Goal: Transaction & Acquisition: Download file/media

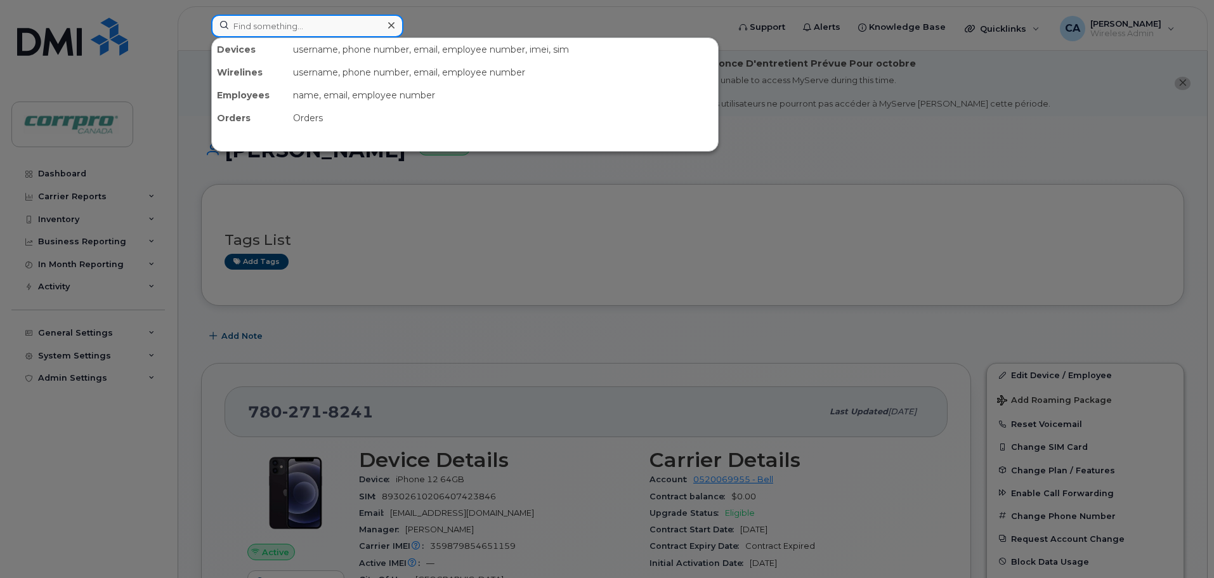
click at [287, 30] on input at bounding box center [307, 26] width 192 height 23
drag, startPoint x: 62, startPoint y: 165, endPoint x: 60, endPoint y: 179, distance: 13.4
click at [62, 166] on div at bounding box center [607, 289] width 1214 height 578
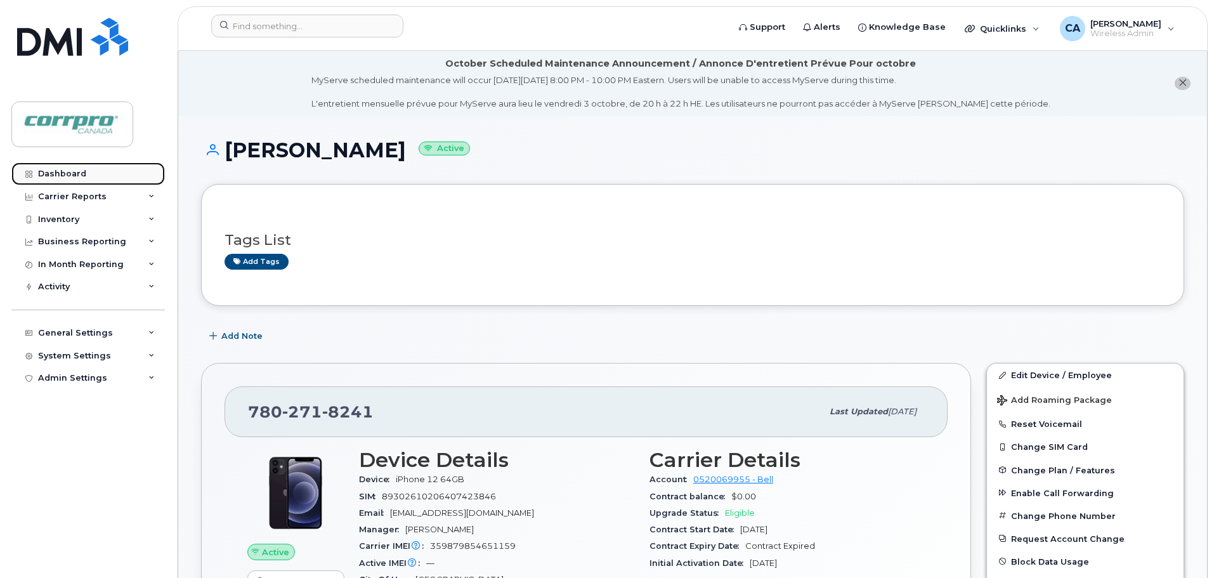
click at [61, 179] on link "Dashboard" at bounding box center [87, 173] width 153 height 23
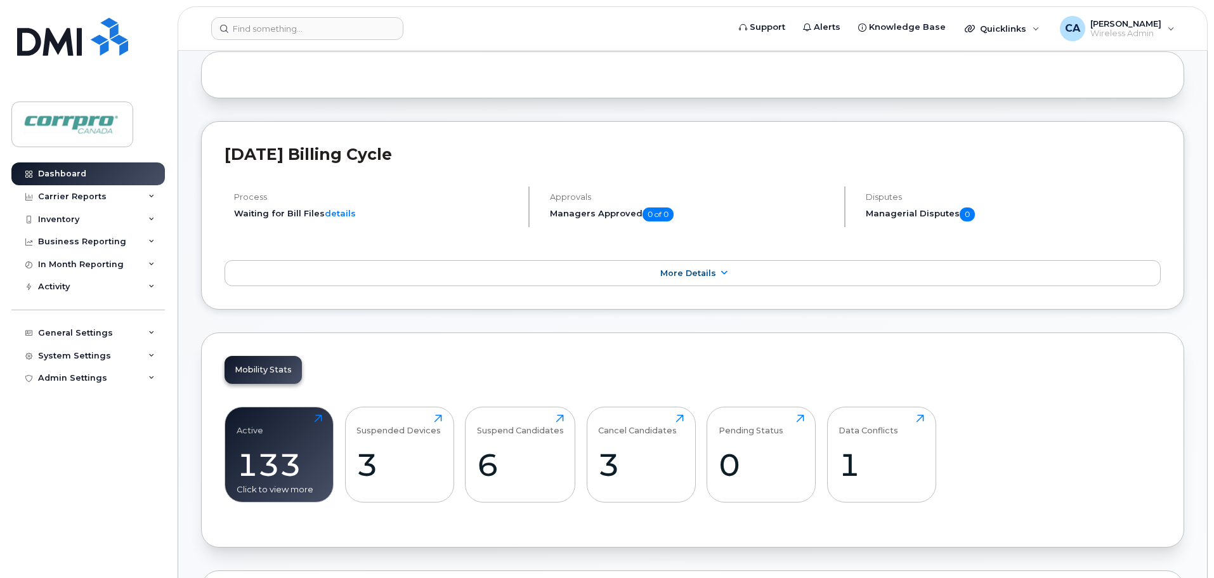
scroll to position [190, 0]
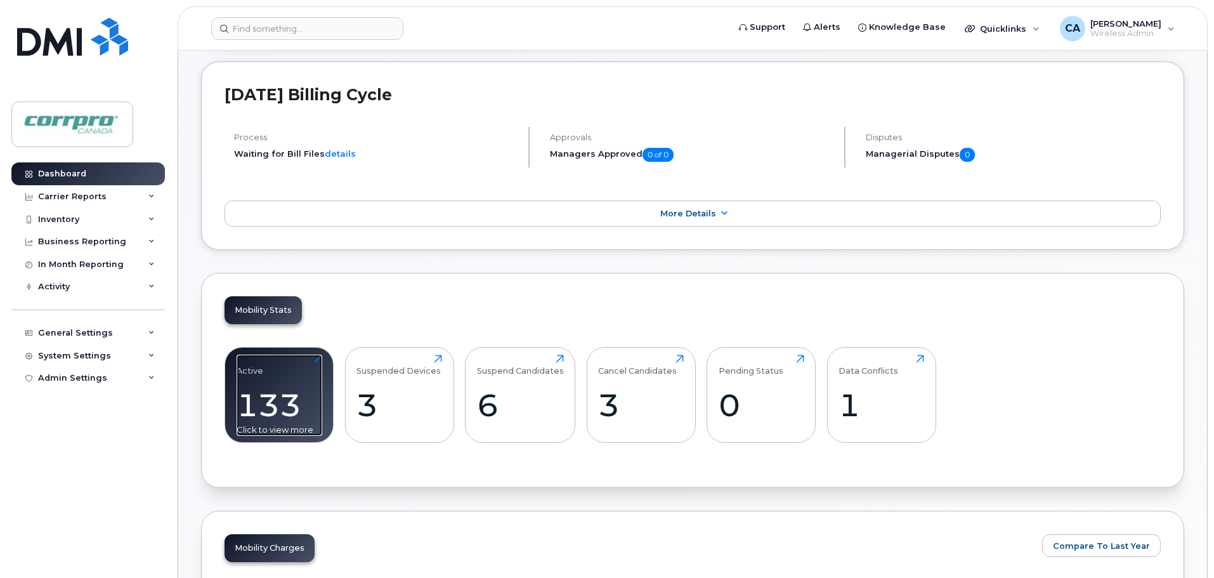
click at [272, 413] on div "133" at bounding box center [280, 404] width 86 height 37
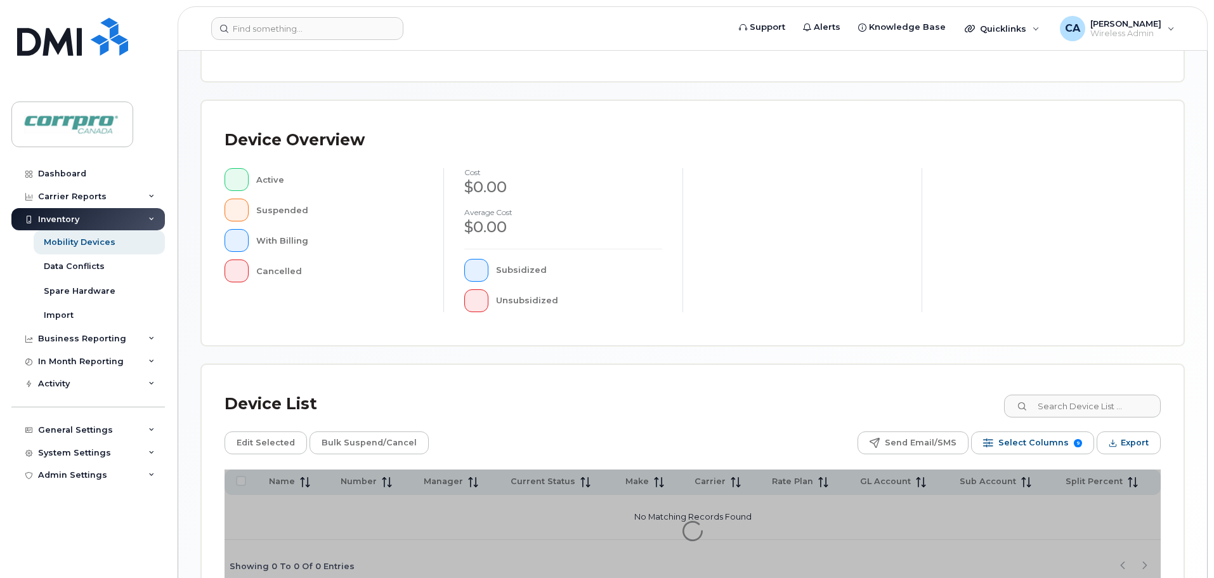
scroll to position [294, 0]
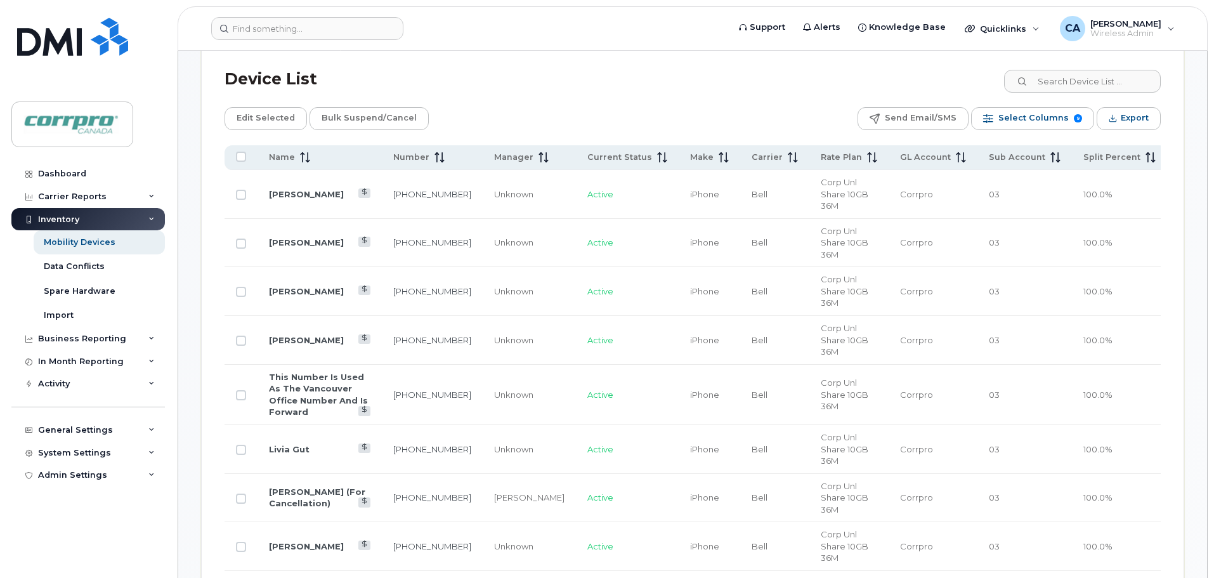
scroll to position [611, 0]
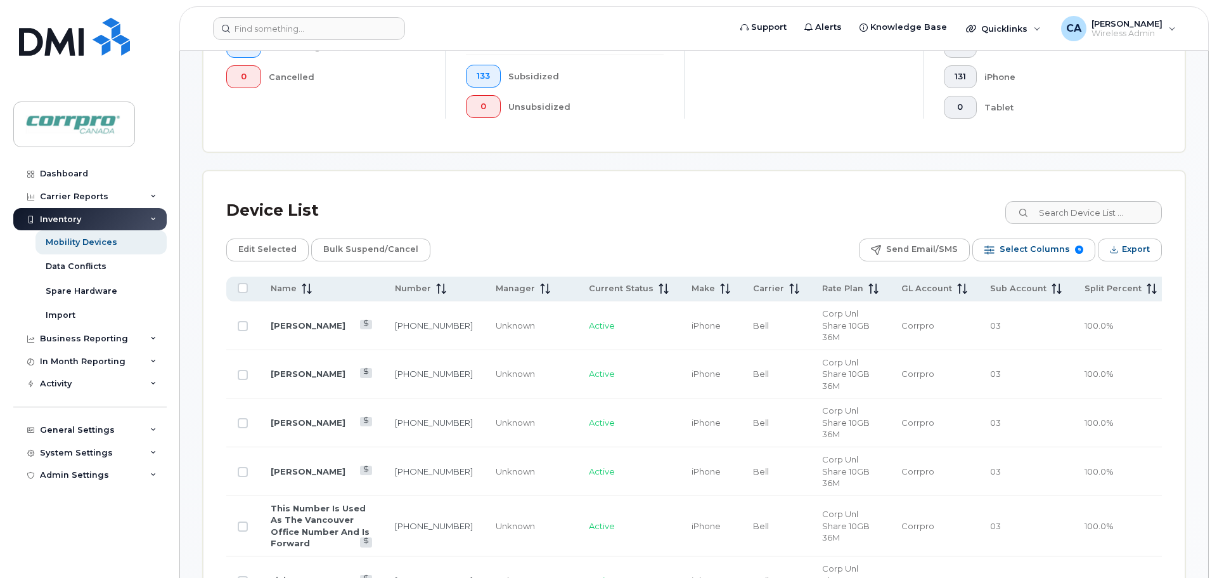
scroll to position [421, 0]
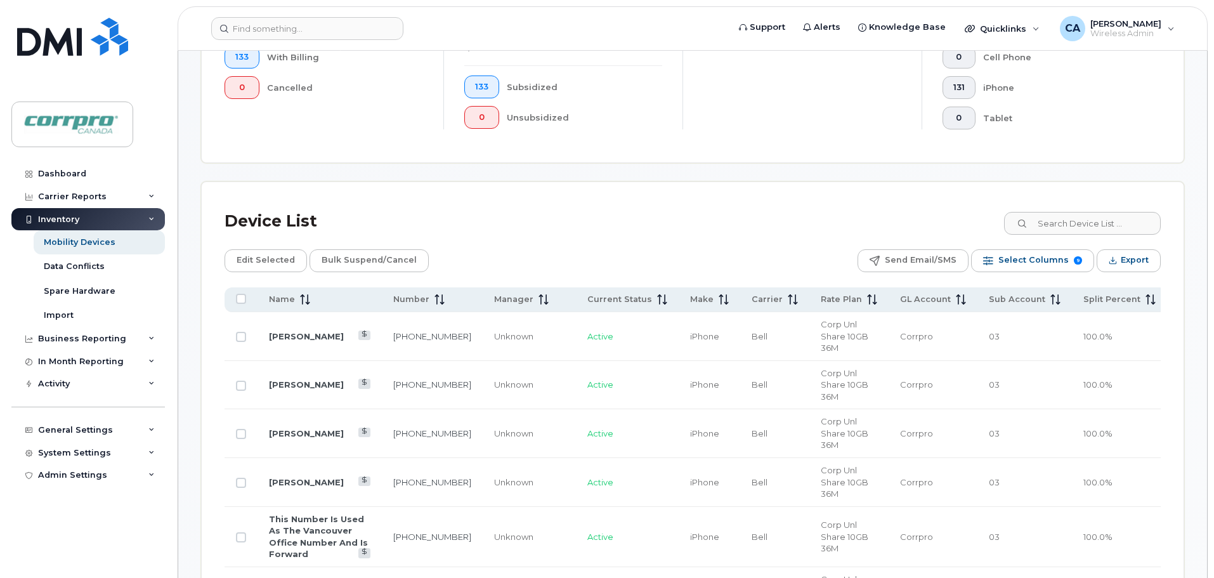
click at [245, 304] on th at bounding box center [240, 299] width 33 height 25
click at [240, 301] on input "All items unselected" at bounding box center [241, 299] width 10 height 10
checkbox input "true"
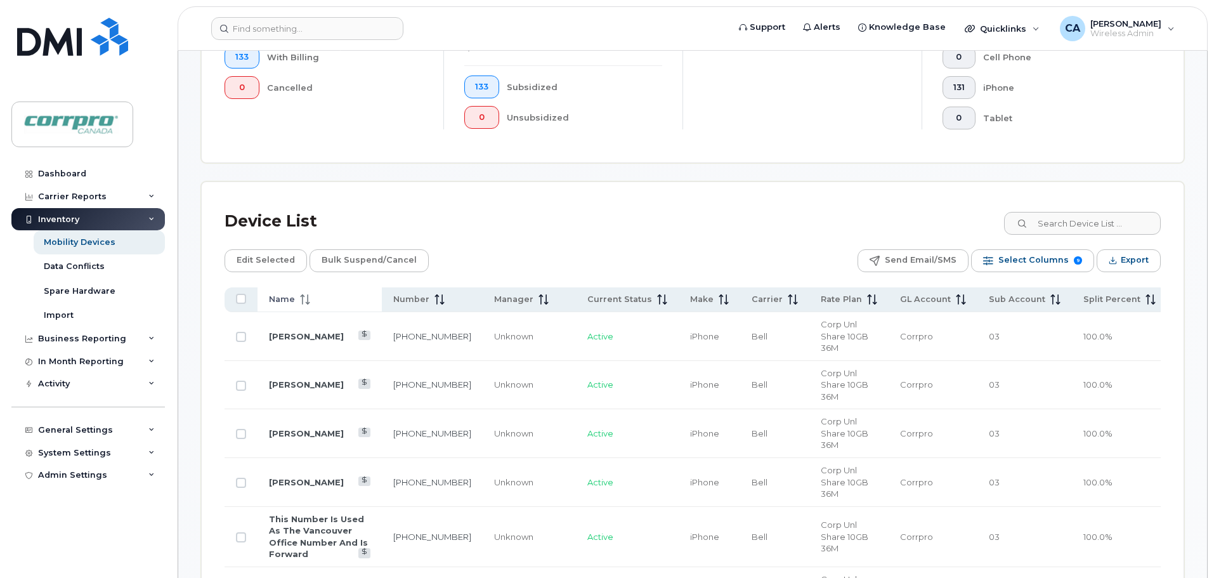
checkbox input "true"
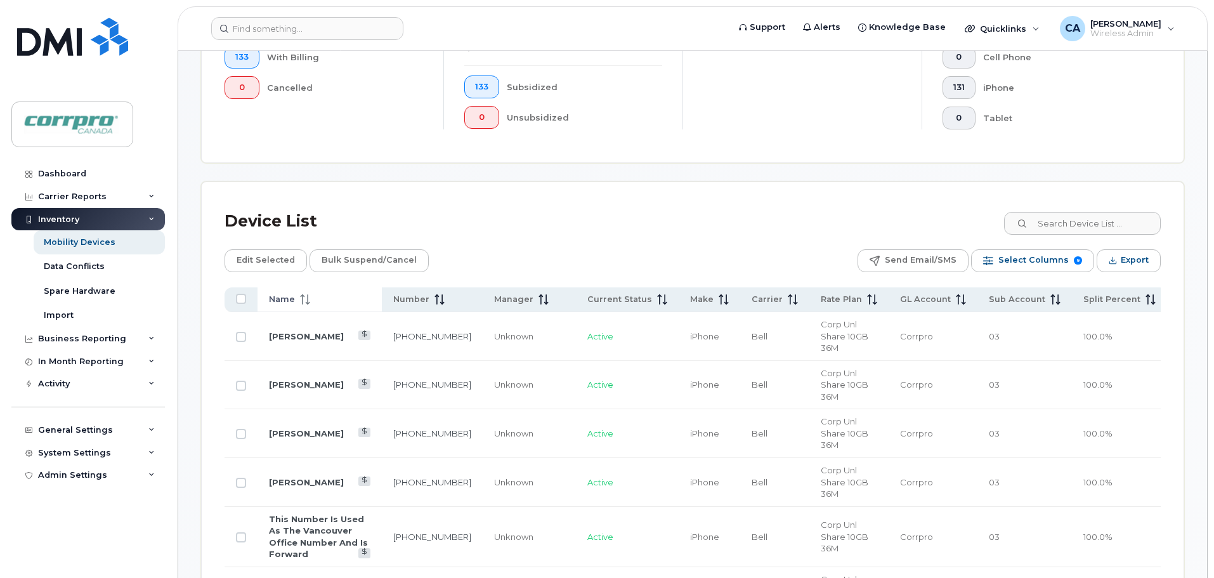
checkbox input "true"
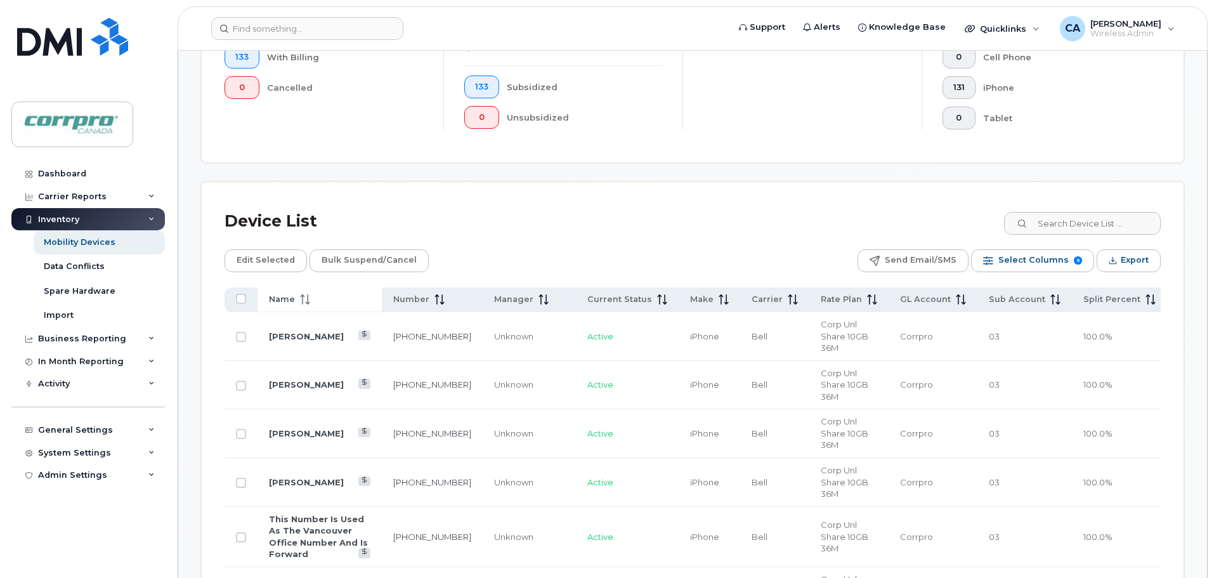
checkbox input "true"
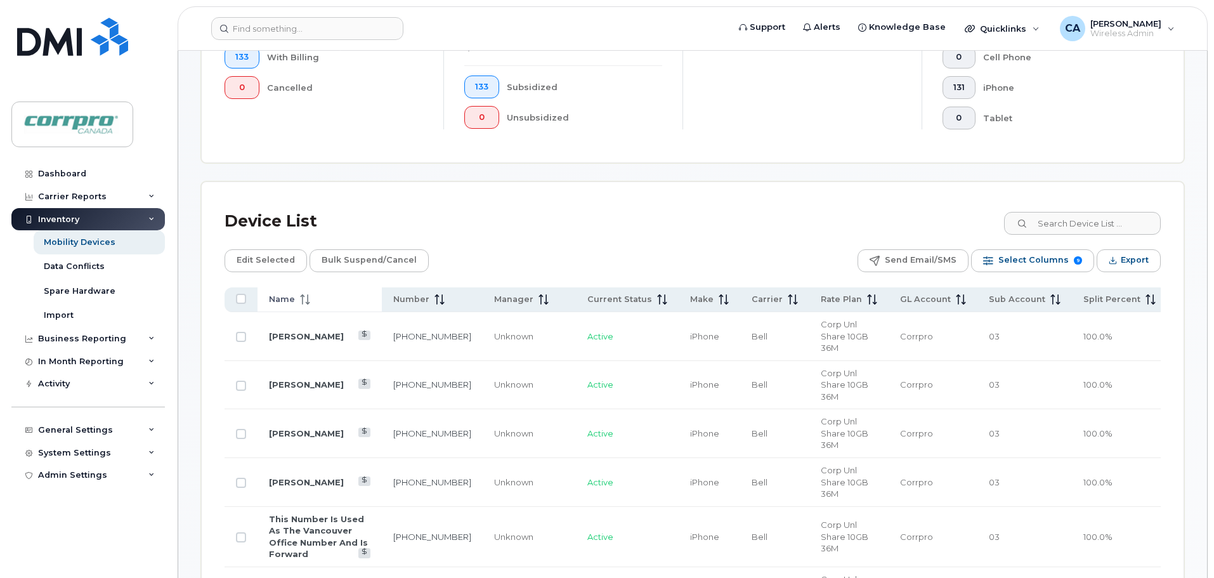
checkbox input "true"
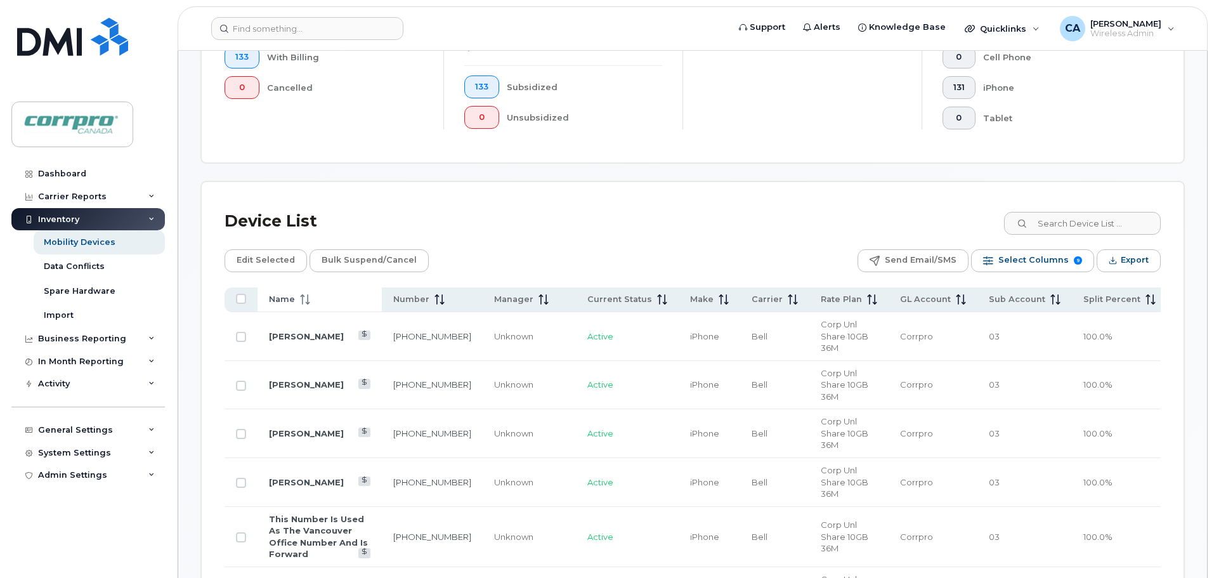
checkbox input "true"
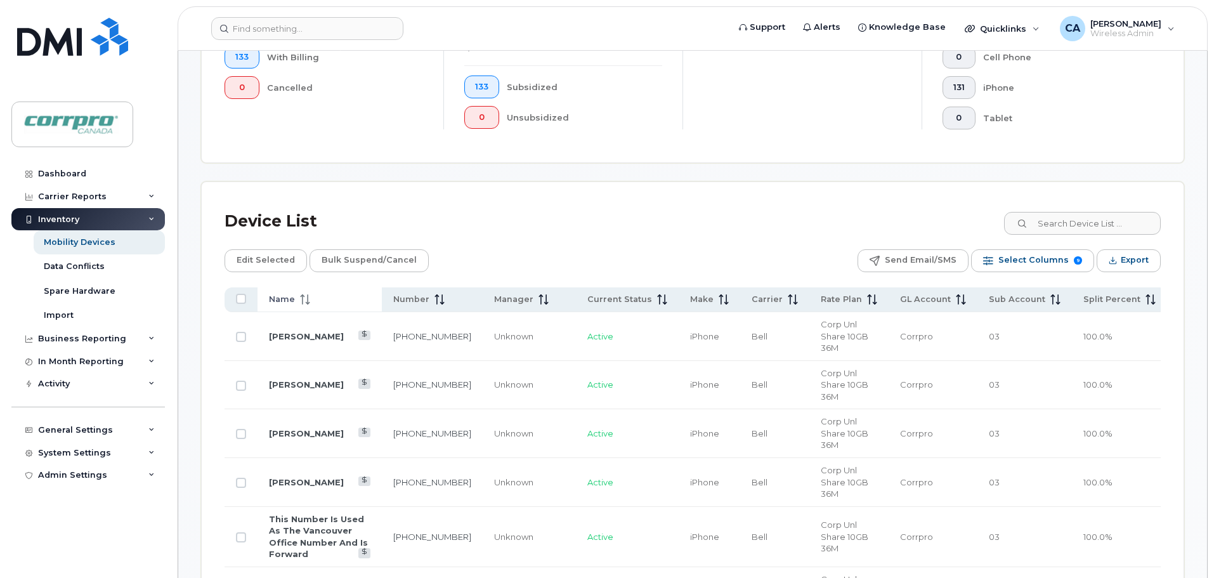
checkbox input "true"
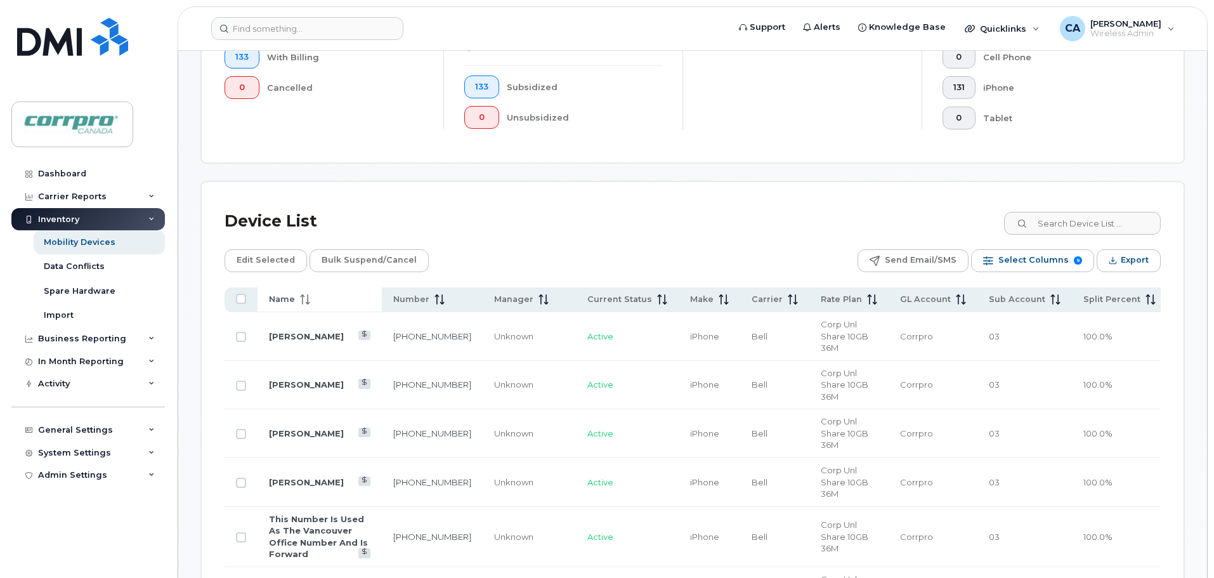
checkbox input "true"
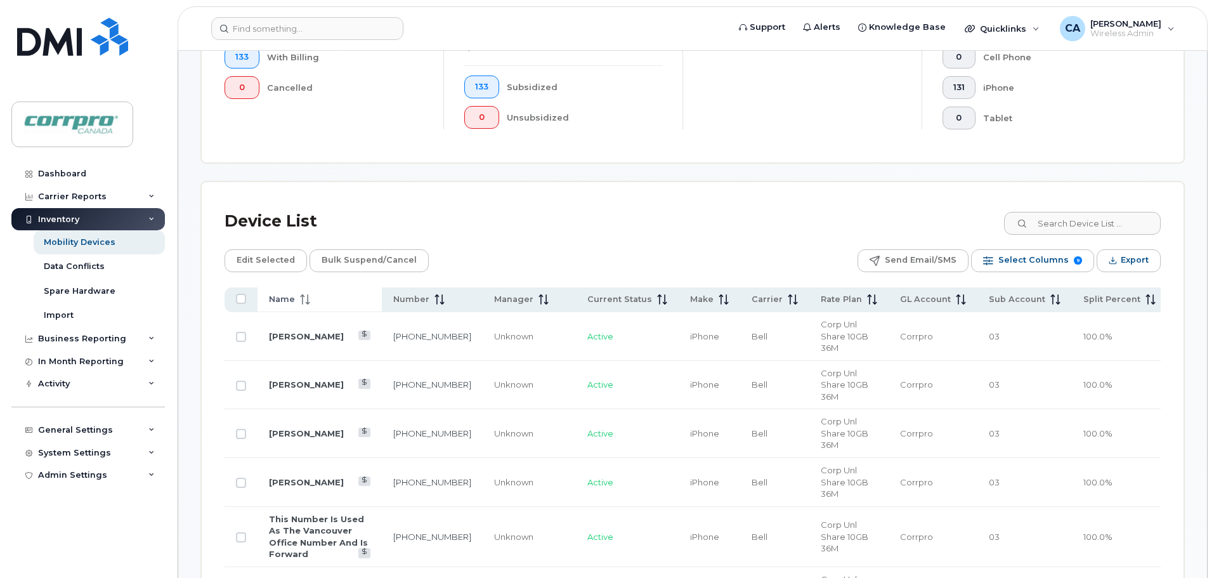
checkbox input "true"
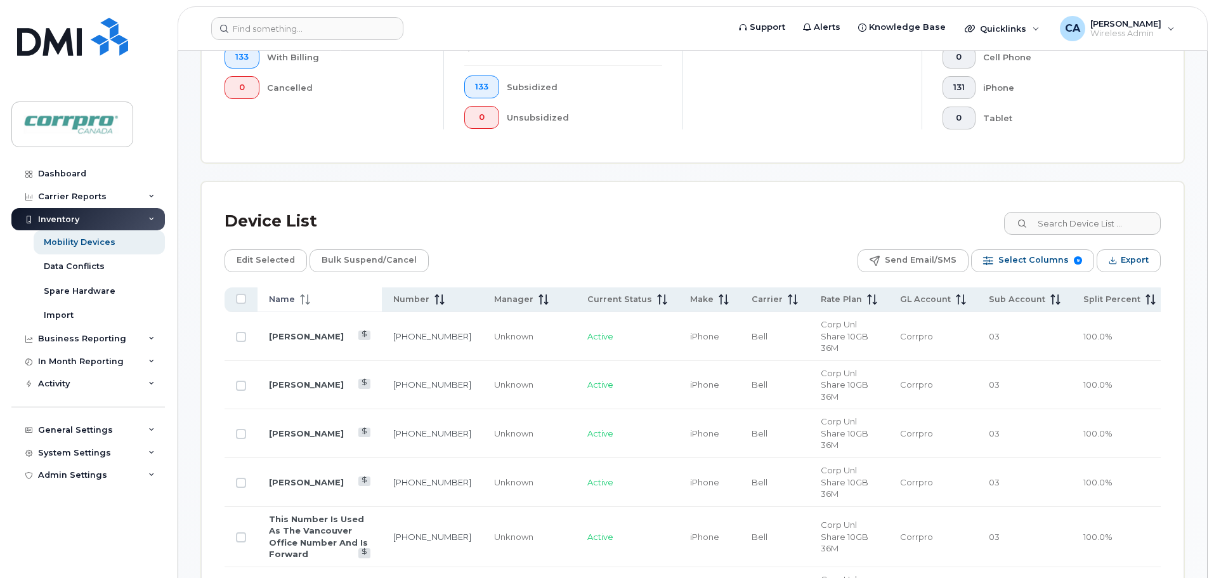
checkbox input "true"
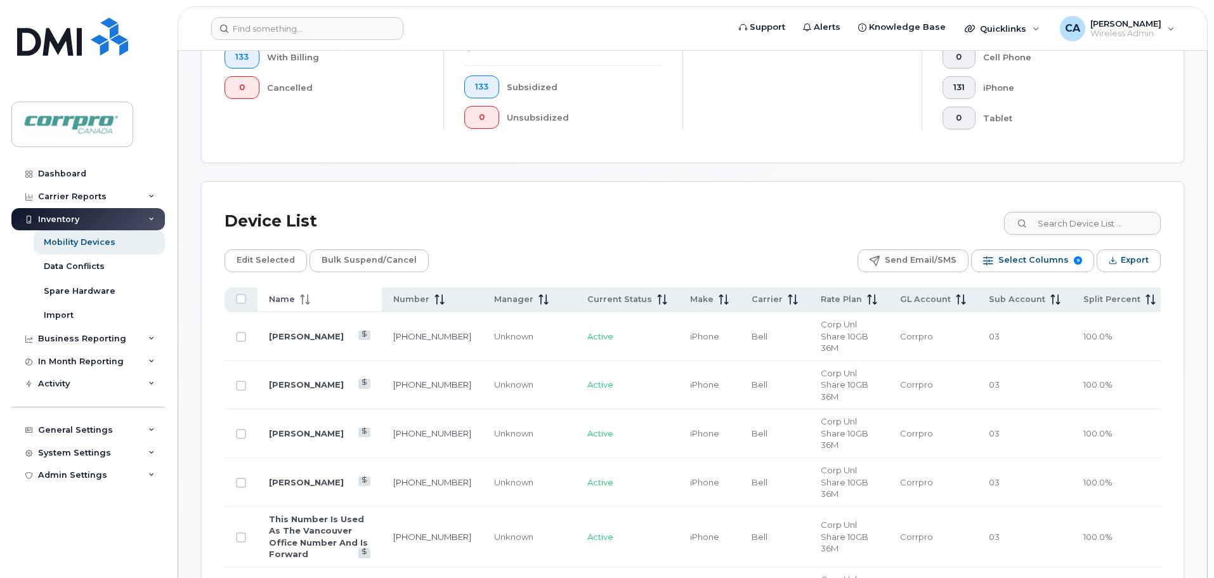
checkbox input "true"
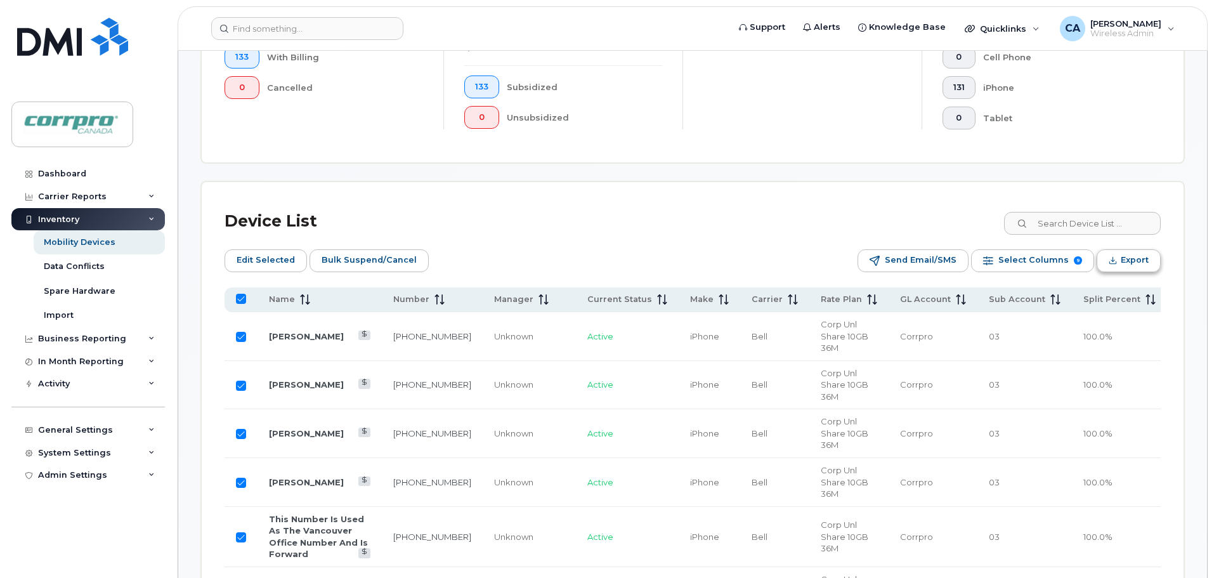
click at [1132, 257] on span "Export" at bounding box center [1134, 259] width 28 height 19
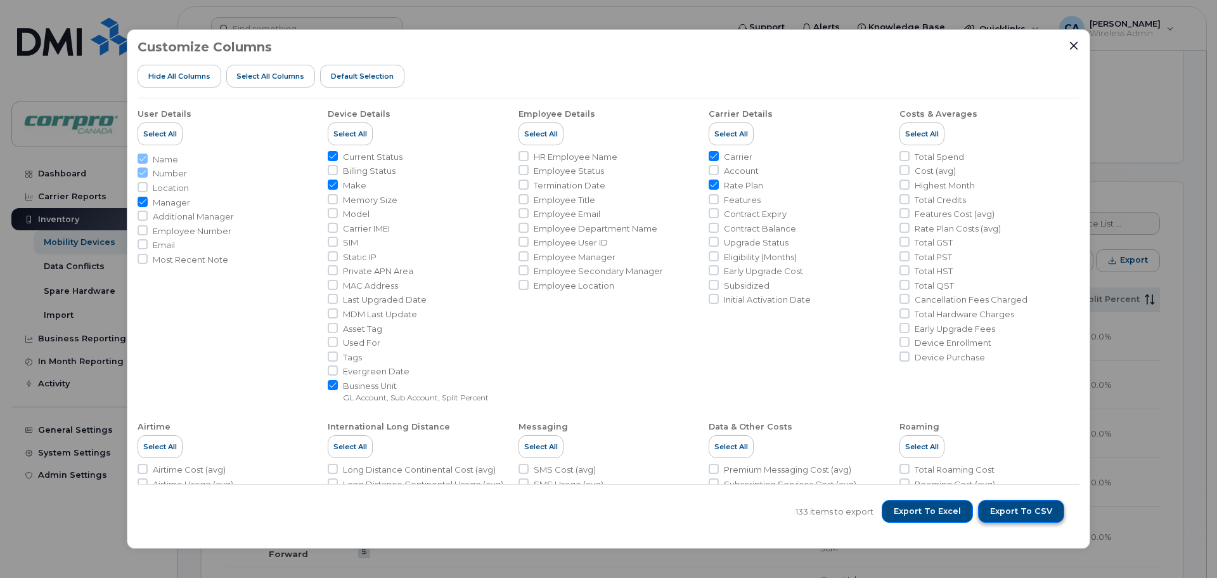
click at [1020, 511] on span "Export to CSV" at bounding box center [1021, 510] width 62 height 11
